Goal: Navigation & Orientation: Find specific page/section

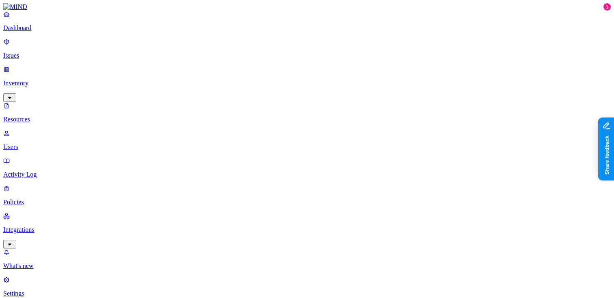
click at [60, 30] on link "Dashboard" at bounding box center [306, 21] width 607 height 21
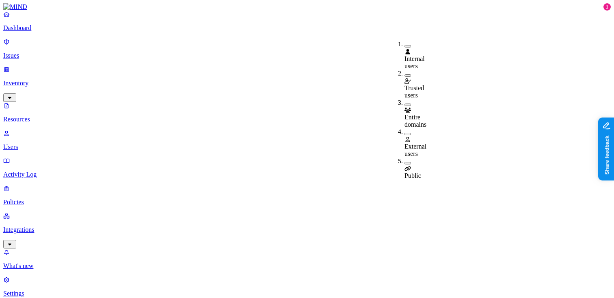
click at [404, 133] on button "button" at bounding box center [407, 134] width 6 height 2
click at [404, 163] on button "button" at bounding box center [407, 164] width 6 height 2
click at [404, 159] on button "button" at bounding box center [407, 163] width 6 height 9
click at [404, 128] on button "button" at bounding box center [407, 132] width 6 height 9
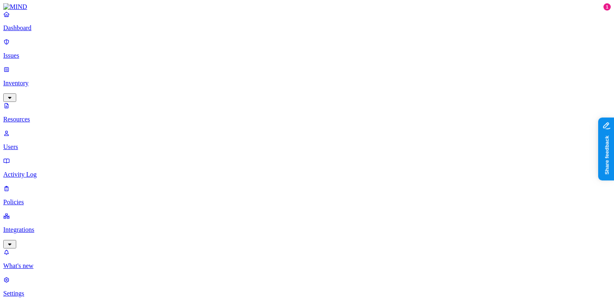
scroll to position [279, 0]
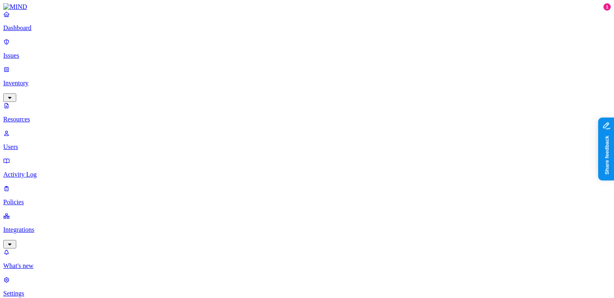
click at [58, 32] on p "Dashboard" at bounding box center [306, 27] width 607 height 7
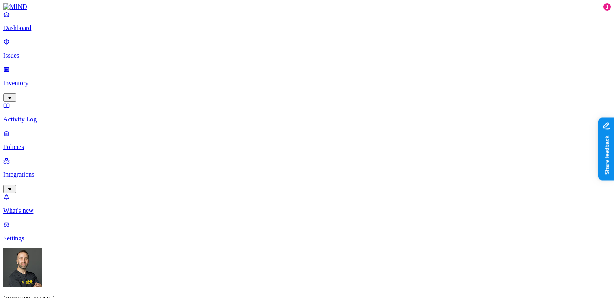
click at [53, 80] on p "Inventory" at bounding box center [306, 83] width 607 height 7
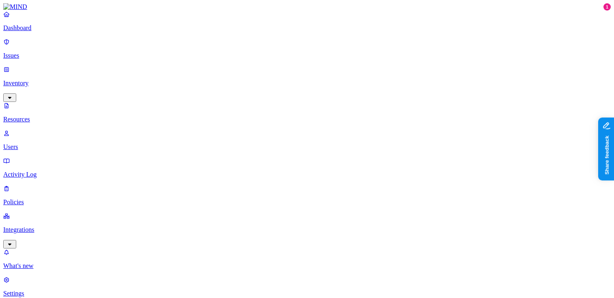
click at [242, 91] on button "button" at bounding box center [245, 92] width 6 height 2
click at [385, 133] on button "button" at bounding box center [388, 134] width 6 height 2
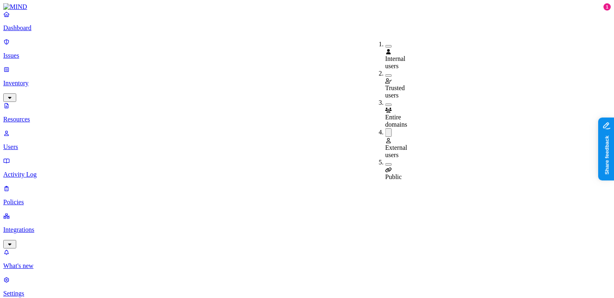
click at [385, 163] on button "button" at bounding box center [388, 164] width 6 height 2
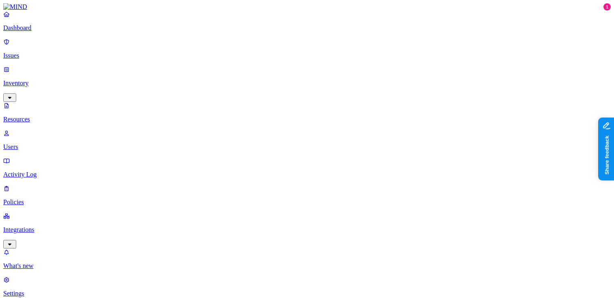
click at [40, 32] on p "Dashboard" at bounding box center [306, 27] width 607 height 7
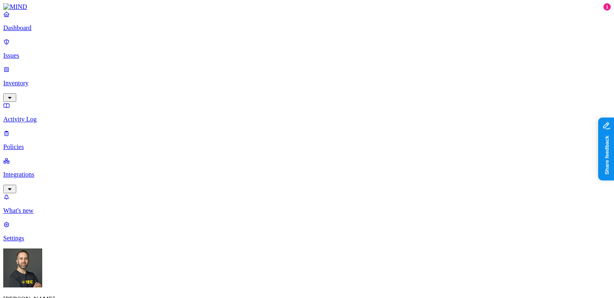
click at [48, 171] on p "Integrations" at bounding box center [306, 174] width 607 height 7
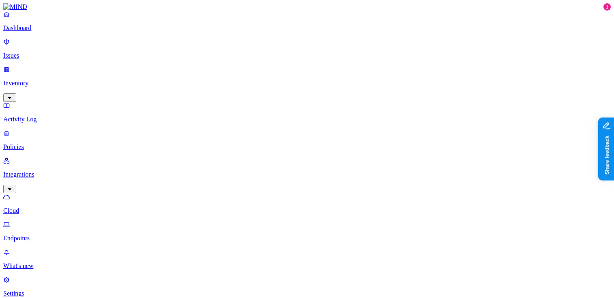
click at [60, 80] on p "Inventory" at bounding box center [306, 83] width 607 height 7
click at [52, 143] on p "Users" at bounding box center [306, 146] width 607 height 7
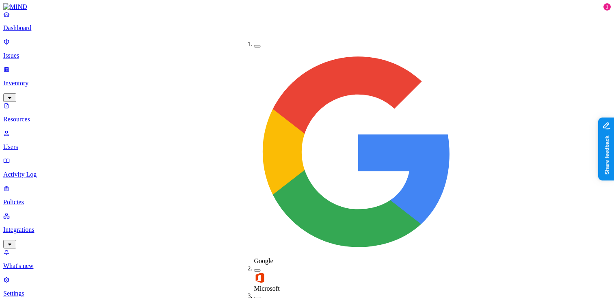
click at [254, 297] on button "button" at bounding box center [257, 298] width 6 height 2
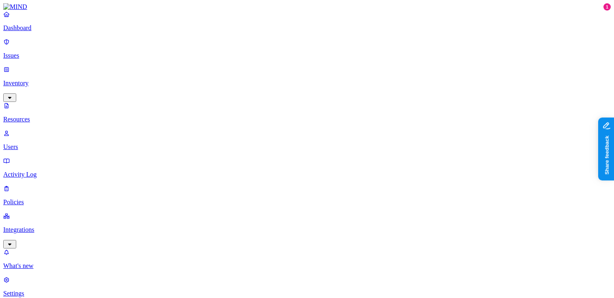
click at [54, 32] on p "Dashboard" at bounding box center [306, 27] width 607 height 7
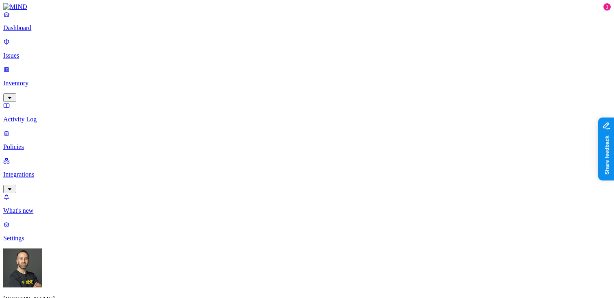
click at [58, 171] on p "Integrations" at bounding box center [306, 174] width 607 height 7
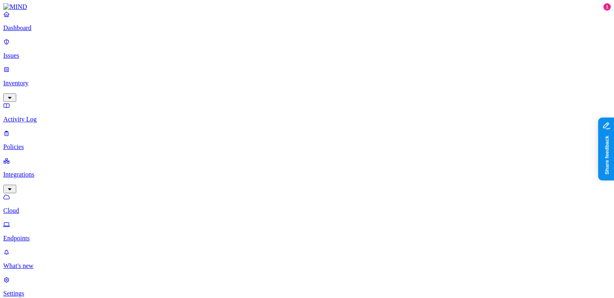
click at [58, 80] on p "Inventory" at bounding box center [306, 83] width 607 height 7
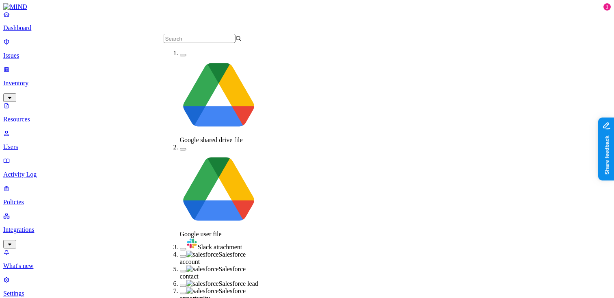
click at [180, 248] on button "button" at bounding box center [183, 249] width 6 height 2
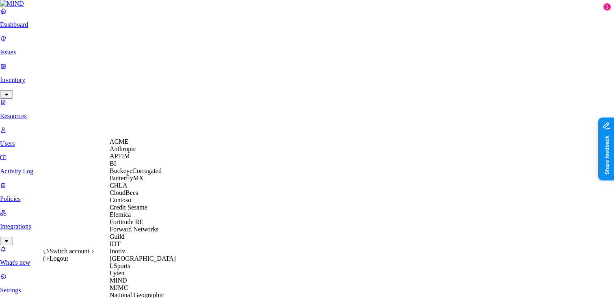
scroll to position [388, 0]
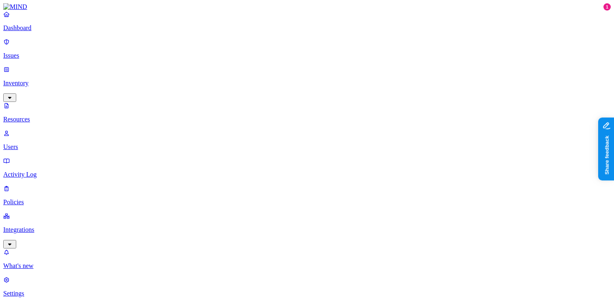
click at [56, 32] on p "Dashboard" at bounding box center [306, 27] width 607 height 7
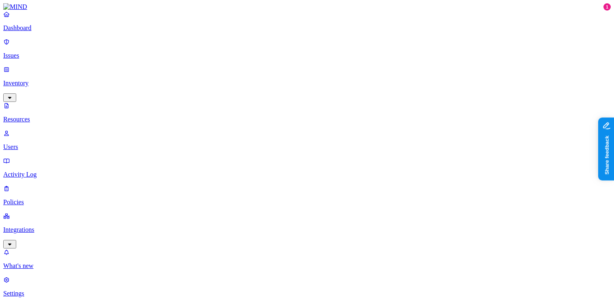
scroll to position [45, 0]
click at [60, 32] on p "Dashboard" at bounding box center [306, 27] width 607 height 7
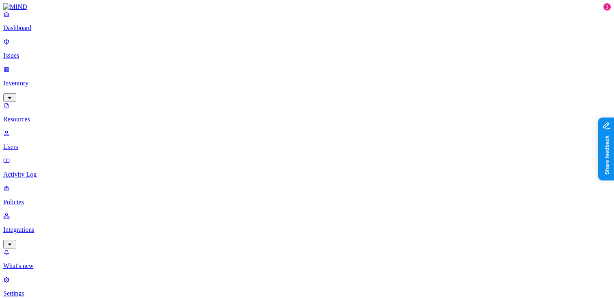
scroll to position [0, 0]
click at [47, 32] on p "Dashboard" at bounding box center [306, 27] width 607 height 7
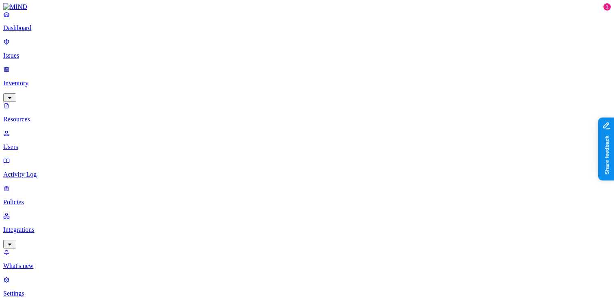
click at [64, 32] on p "Dashboard" at bounding box center [306, 27] width 607 height 7
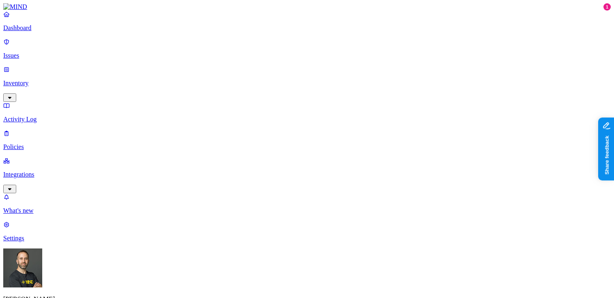
click at [56, 80] on p "Inventory" at bounding box center [306, 83] width 607 height 7
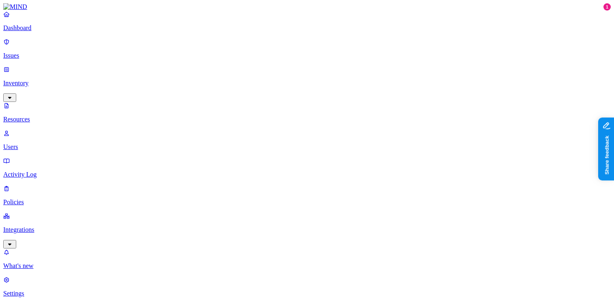
click at [38, 32] on p "Dashboard" at bounding box center [306, 27] width 607 height 7
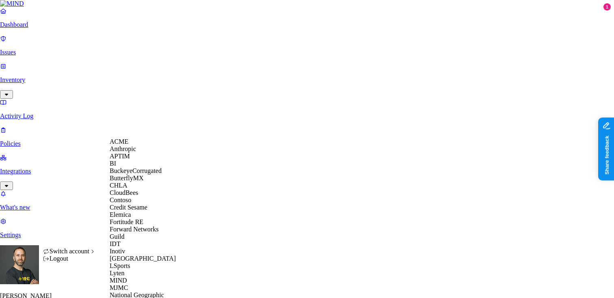
scroll to position [82, 0]
click at [129, 189] on span "CloudBees" at bounding box center [124, 192] width 28 height 7
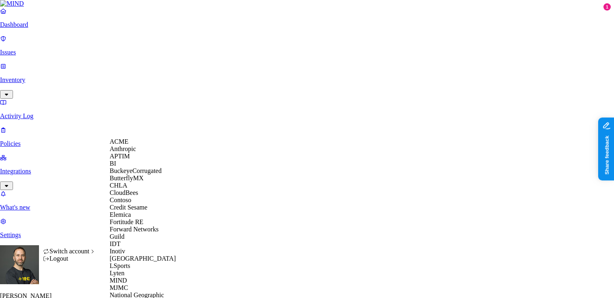
scroll to position [223, 0]
click at [138, 291] on span "National Geographic" at bounding box center [137, 294] width 54 height 7
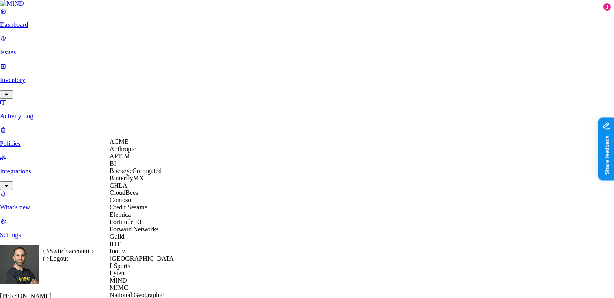
scroll to position [352, 0]
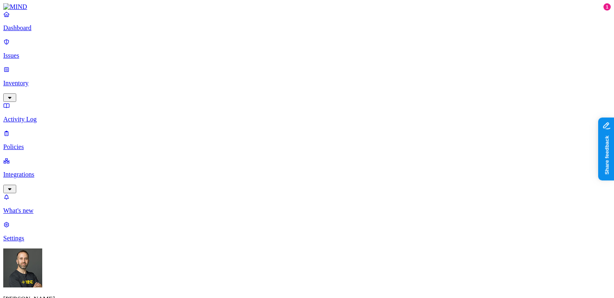
click at [70, 70] on link "Inventory" at bounding box center [306, 83] width 607 height 35
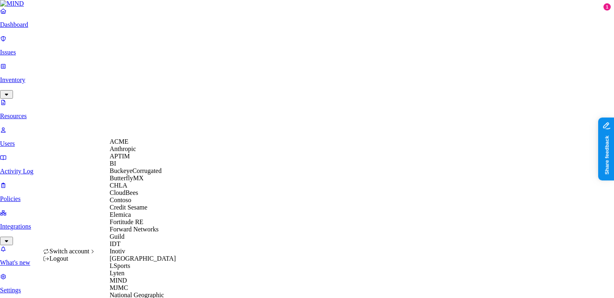
click at [135, 174] on span "BuckeyeCorrugated" at bounding box center [136, 170] width 52 height 7
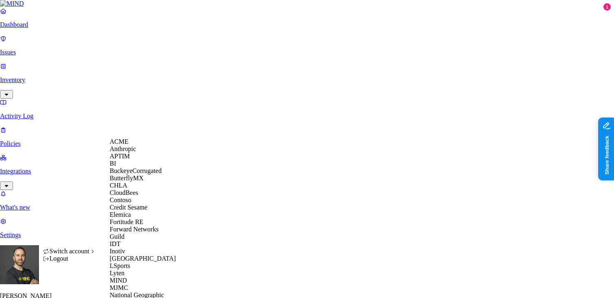
click at [137, 196] on span "CloudBees" at bounding box center [124, 192] width 28 height 7
